Goal: Navigation & Orientation: Find specific page/section

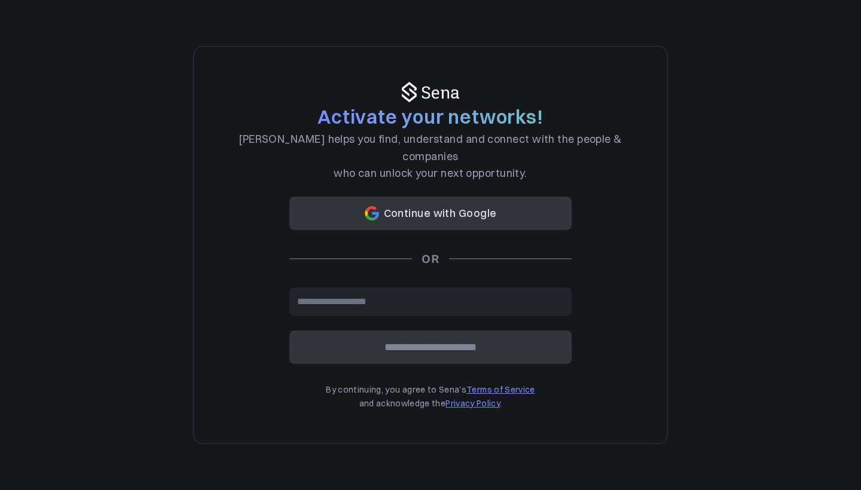
click at [446, 200] on button "Continue with Google" at bounding box center [430, 213] width 282 height 33
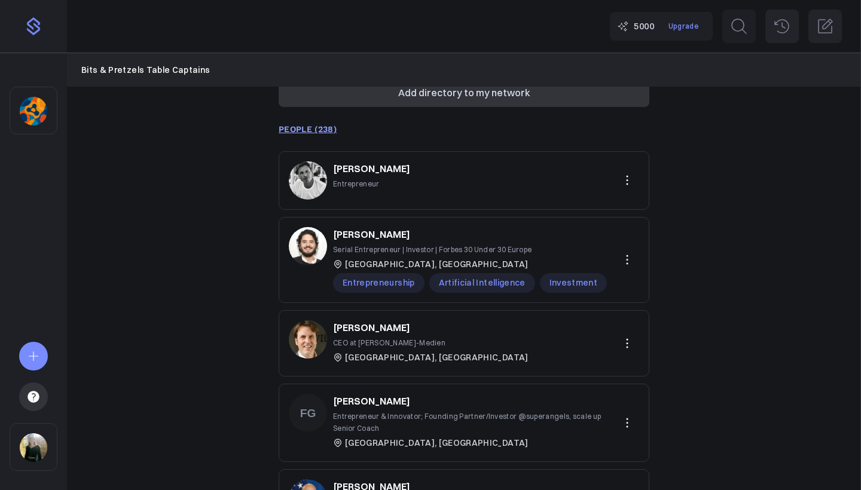
scroll to position [173, 0]
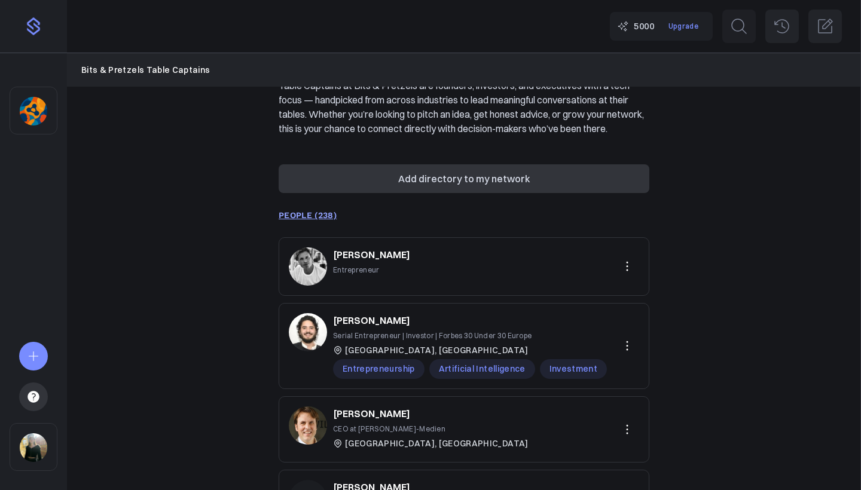
click at [505, 188] on button "Add directory to my network" at bounding box center [464, 178] width 371 height 29
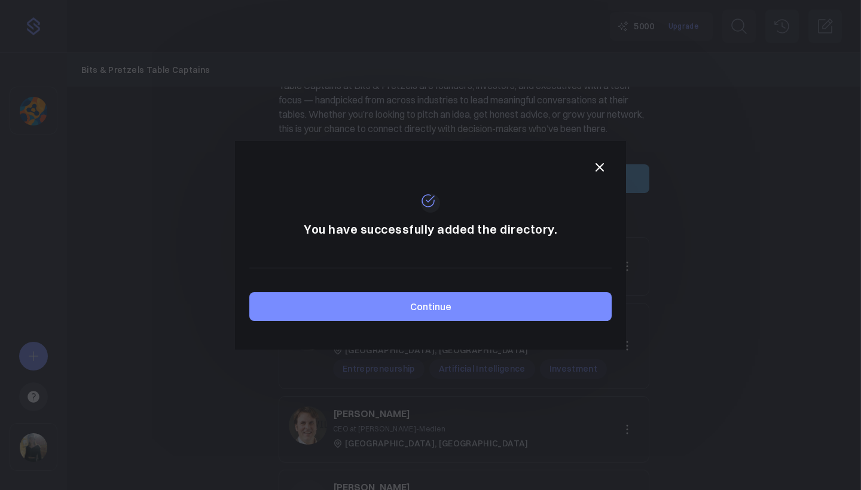
click at [457, 301] on button "Continue" at bounding box center [430, 306] width 362 height 29
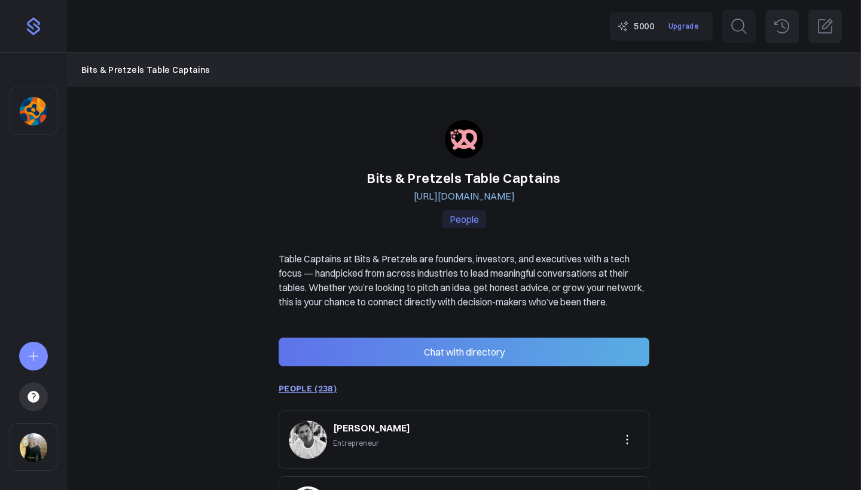
scroll to position [0, 0]
click at [29, 109] on img "Sidebar" at bounding box center [34, 111] width 28 height 29
